Goal: Obtain resource: Obtain resource

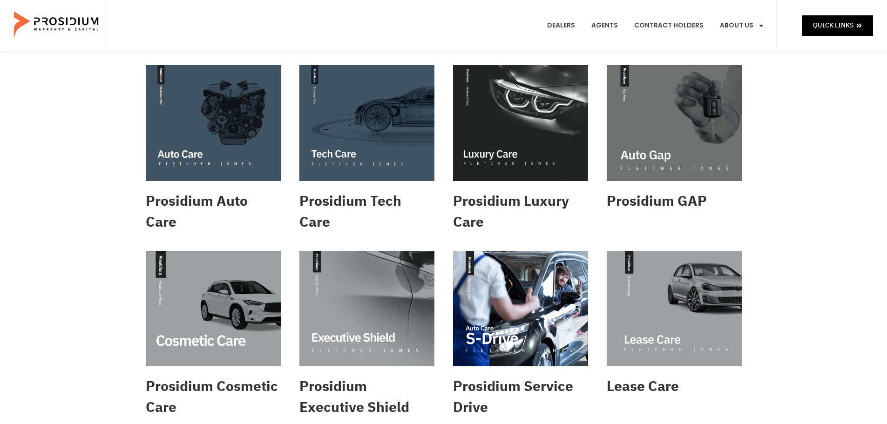
drag, startPoint x: 816, startPoint y: 0, endPoint x: 812, endPoint y: 135, distance: 135.2
click at [812, 135] on div "Prosidium Auto Care Prosidium Tech Care Prosidium Luxury Care Prosidium GAP Pro…" at bounding box center [443, 427] width 887 height 752
click at [241, 112] on img at bounding box center [213, 123] width 135 height 116
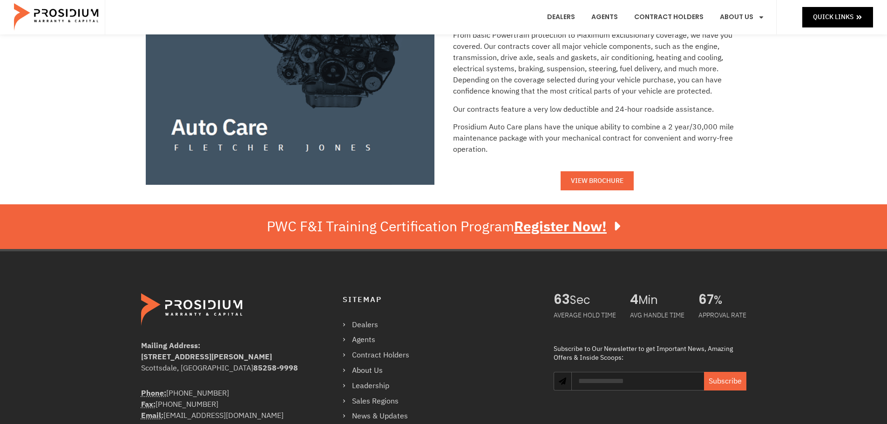
scroll to position [140, 0]
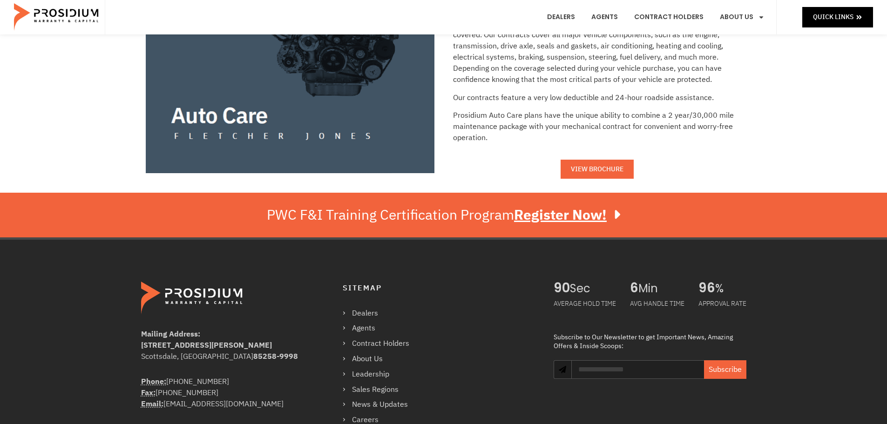
click at [593, 166] on span "VIEW BROCHURE" at bounding box center [597, 170] width 53 height 12
